Goal: Task Accomplishment & Management: Manage account settings

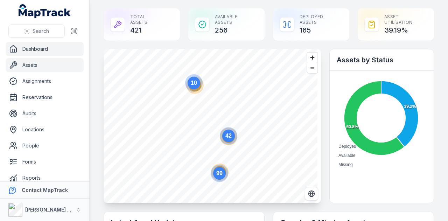
click at [58, 65] on link "Assets" at bounding box center [45, 65] width 78 height 14
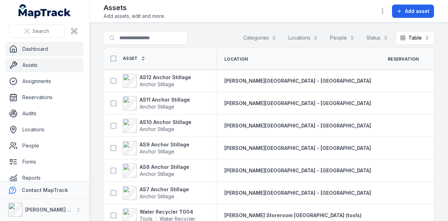
click at [48, 54] on link "Dashboard" at bounding box center [45, 49] width 78 height 14
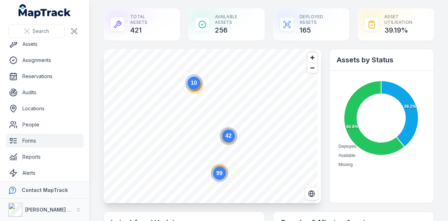
scroll to position [40, 0]
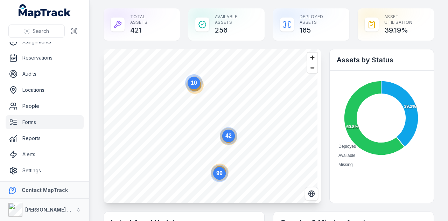
click at [53, 126] on link "Forms" at bounding box center [45, 122] width 78 height 14
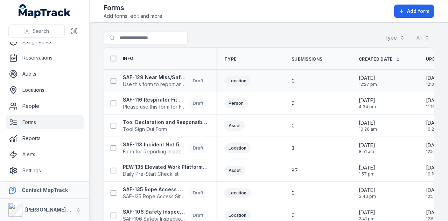
click at [167, 72] on div "SAF-129 Near Miss/Safety Concern/Environmental Concern Form Use this form to re…" at bounding box center [160, 81] width 112 height 20
click at [167, 75] on strong "SAF-129 Near Miss/Safety Concern/Environmental Concern Form" at bounding box center [154, 77] width 63 height 7
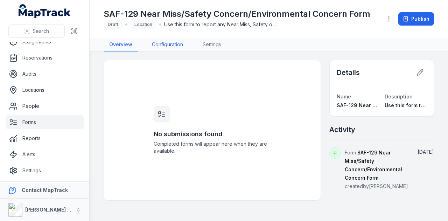
click at [180, 47] on link "Configuration" at bounding box center [167, 44] width 42 height 13
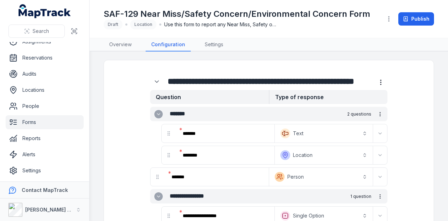
click at [52, 121] on link "Forms" at bounding box center [45, 122] width 78 height 14
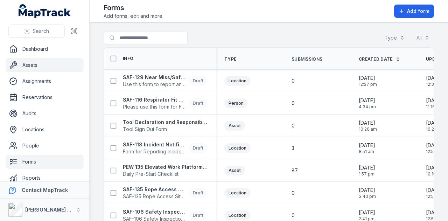
click at [46, 63] on link "Assets" at bounding box center [45, 65] width 78 height 14
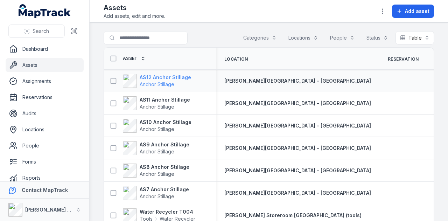
click at [183, 77] on strong "AS12 Anchor Stillage" at bounding box center [165, 77] width 51 height 7
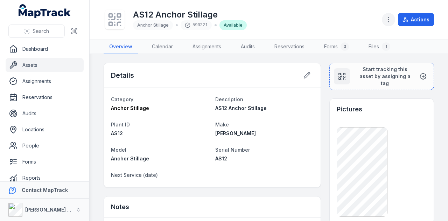
click at [387, 21] on icon "button" at bounding box center [388, 19] width 7 height 7
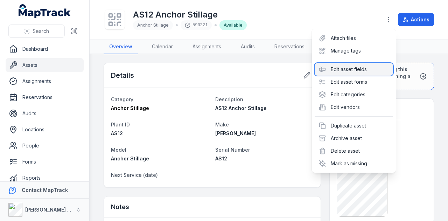
click at [375, 72] on div "Edit asset fields" at bounding box center [354, 69] width 78 height 13
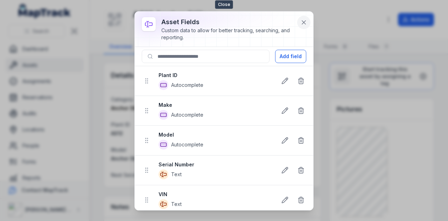
click at [305, 23] on icon at bounding box center [304, 23] width 4 height 4
